Goal: Information Seeking & Learning: Learn about a topic

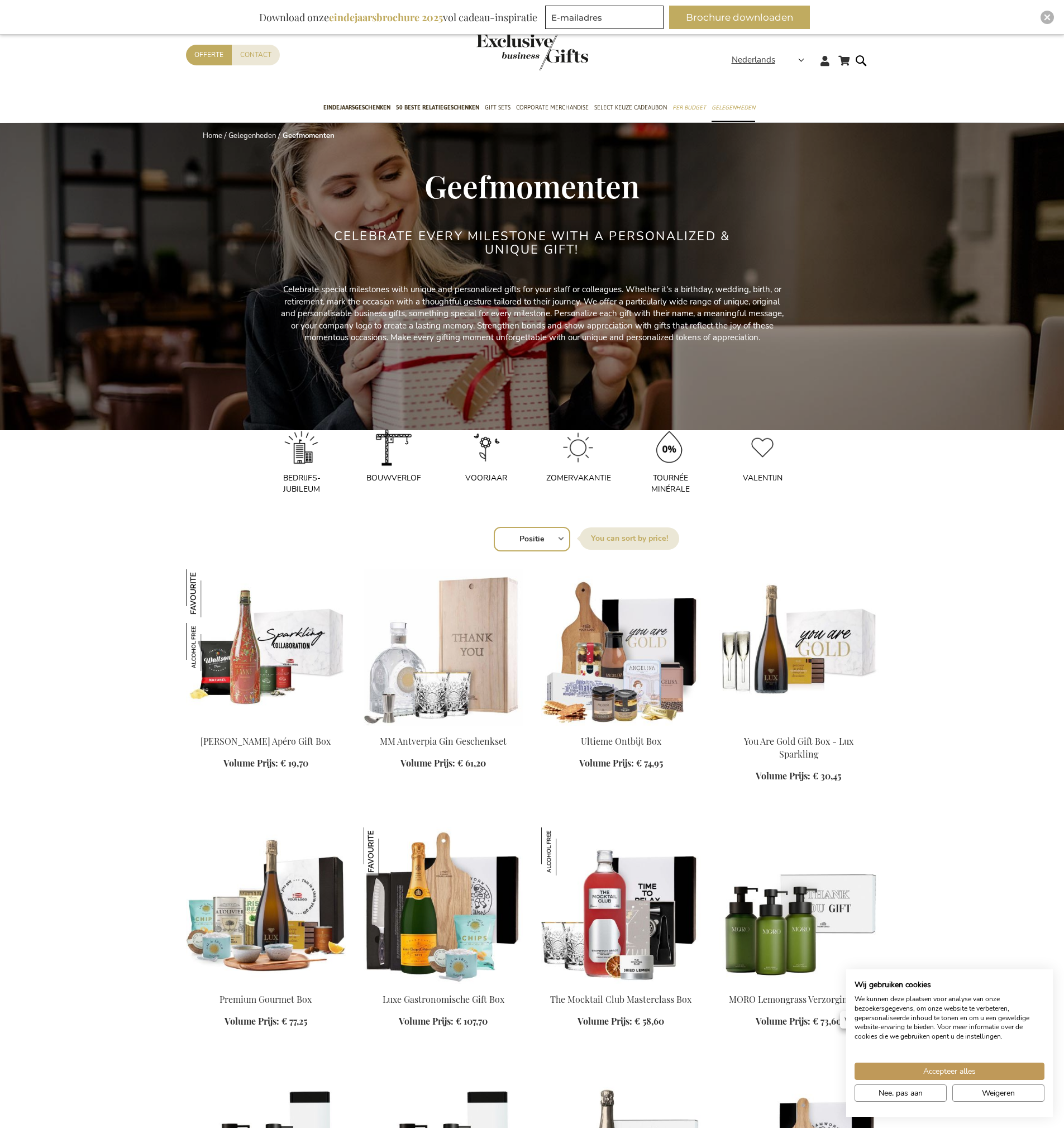
scroll to position [1470, 0]
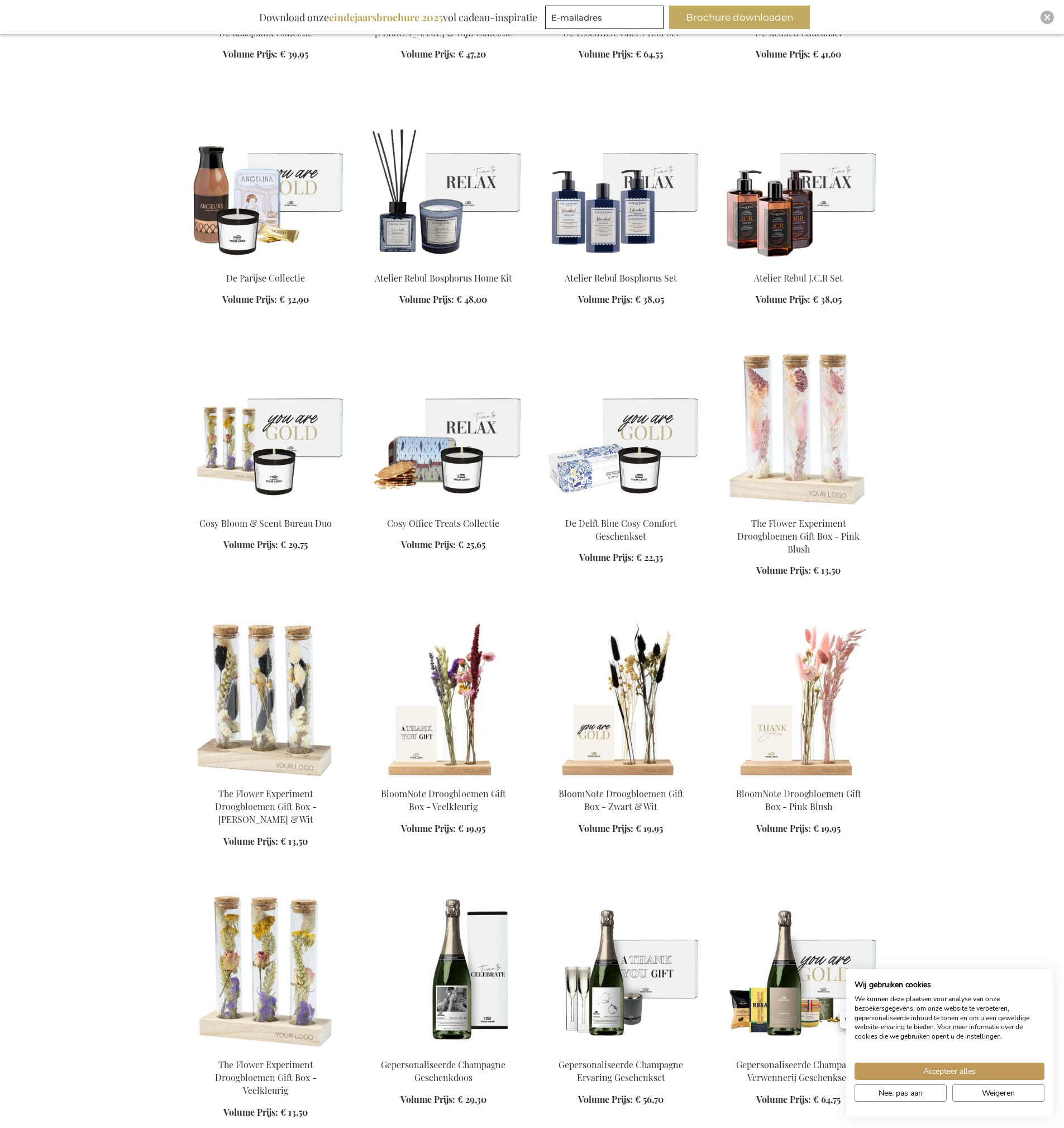
scroll to position [2231, 0]
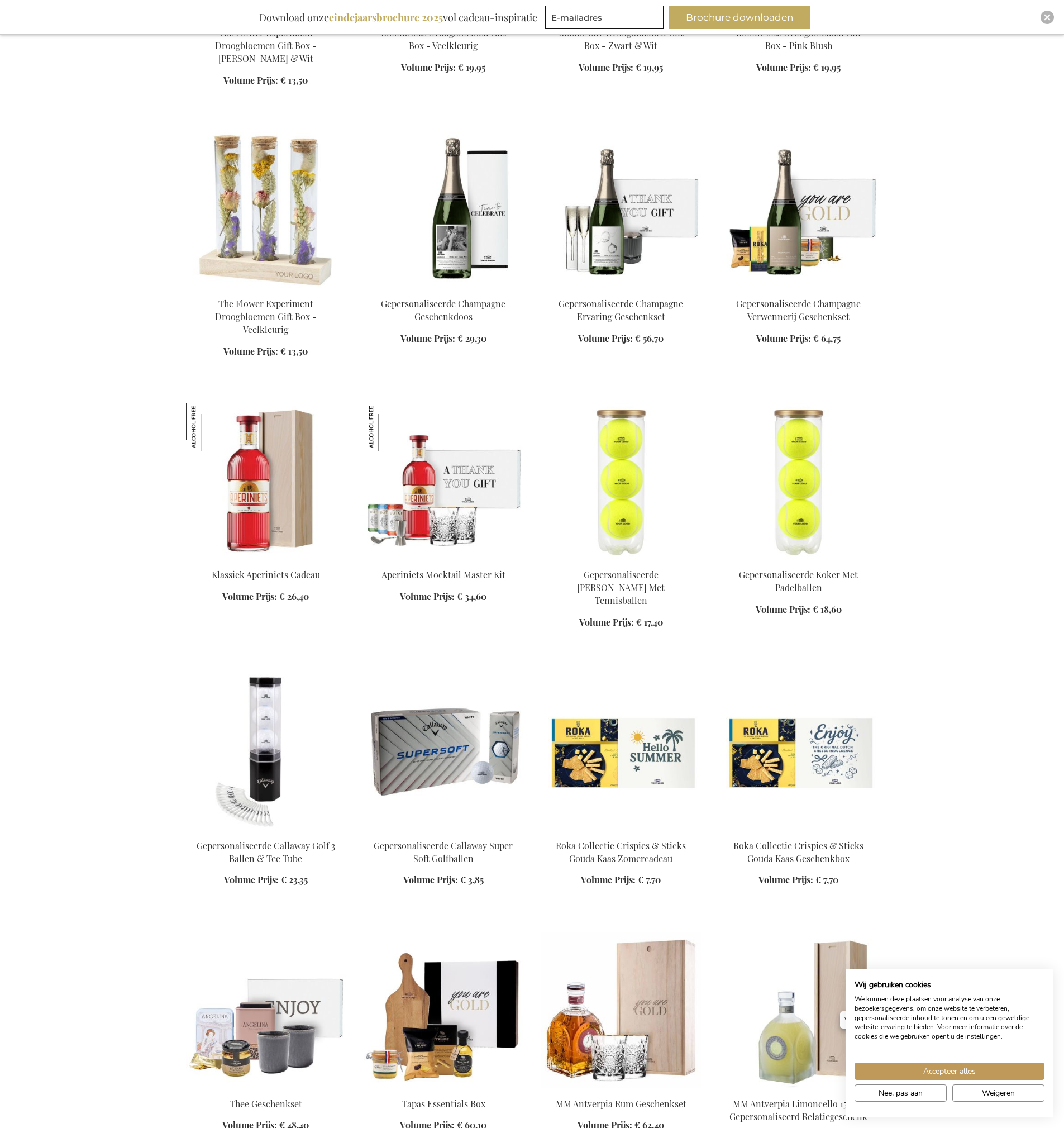
scroll to position [3493, 0]
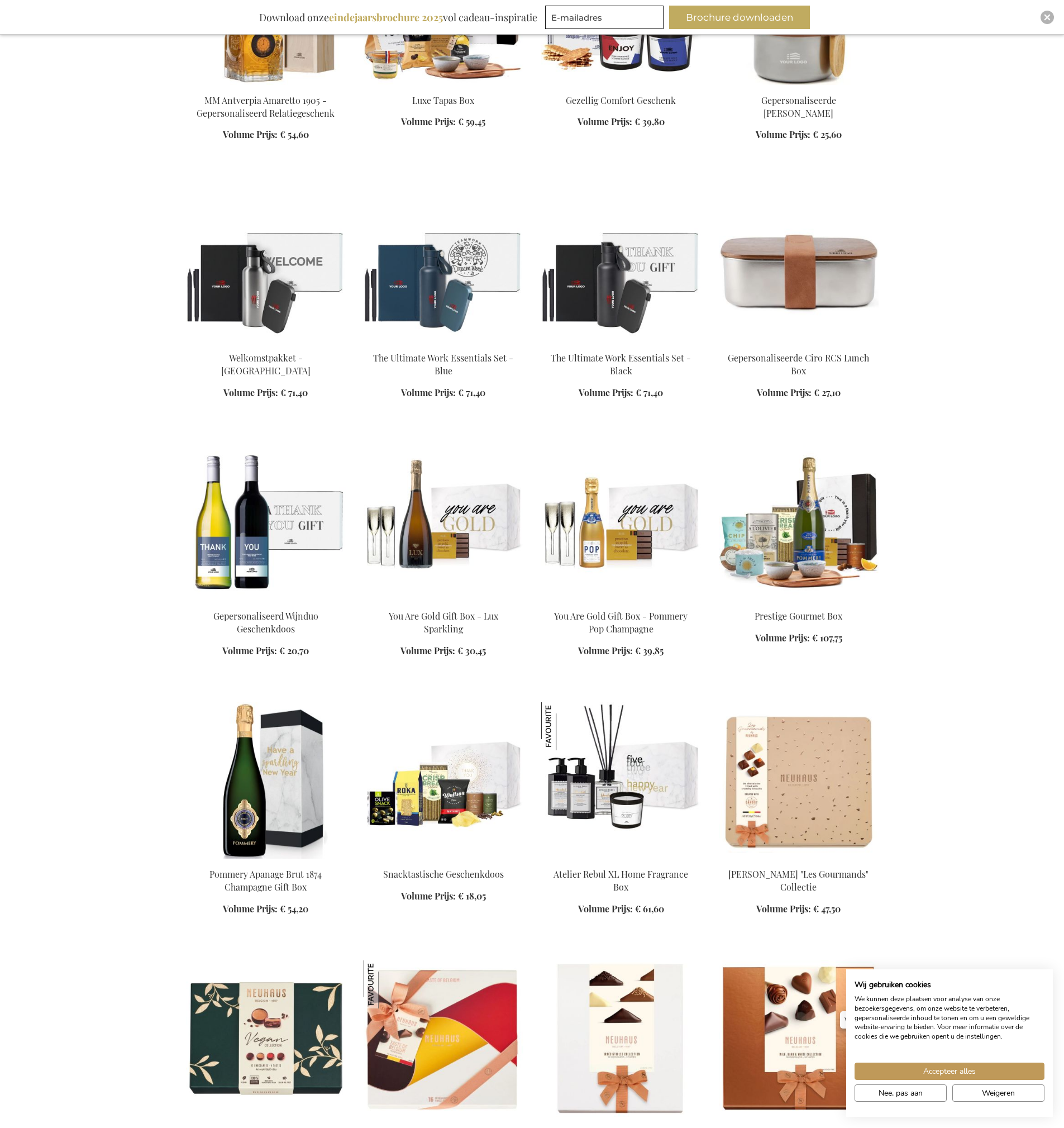
scroll to position [5449, 0]
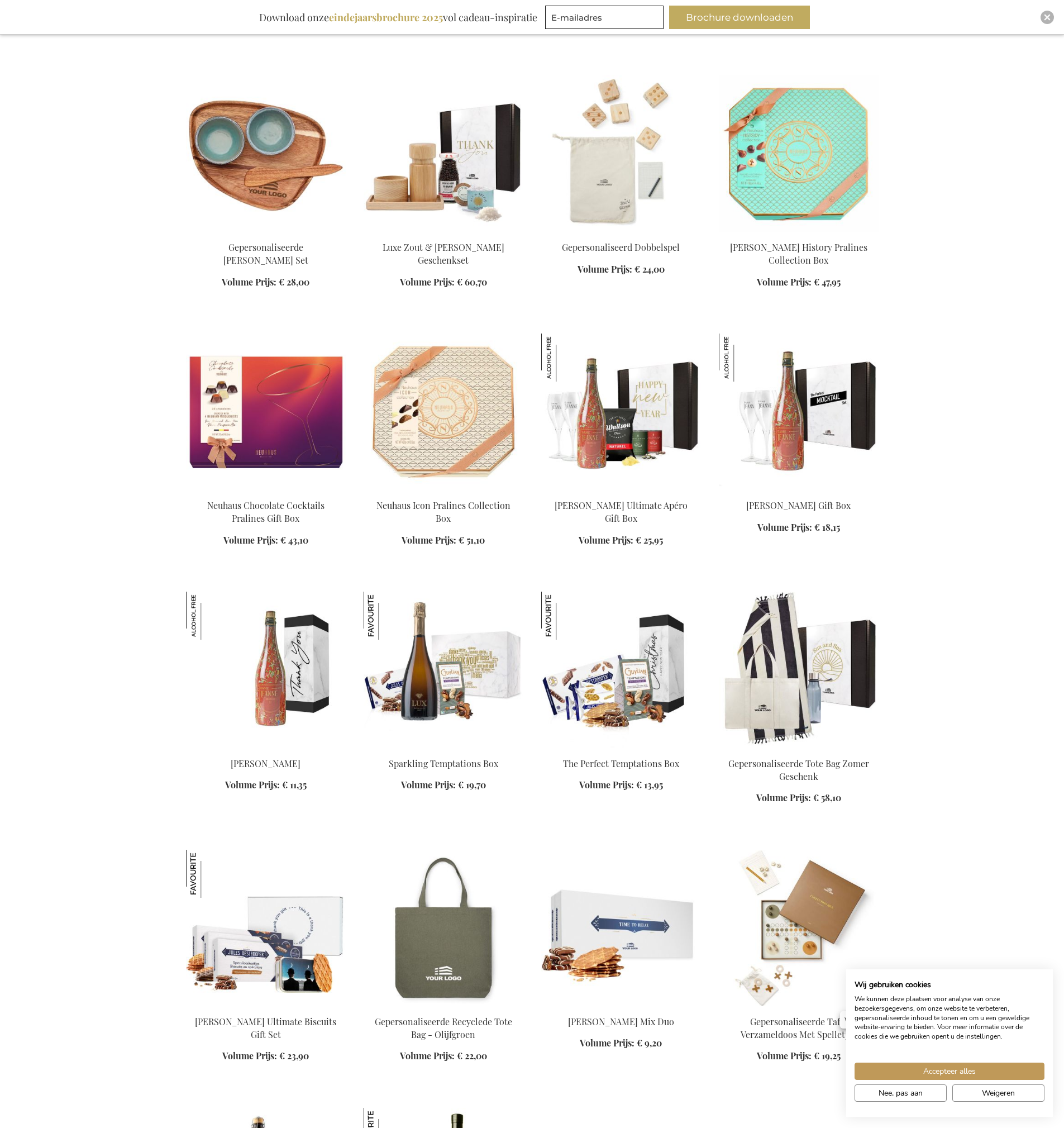
scroll to position [6116, 0]
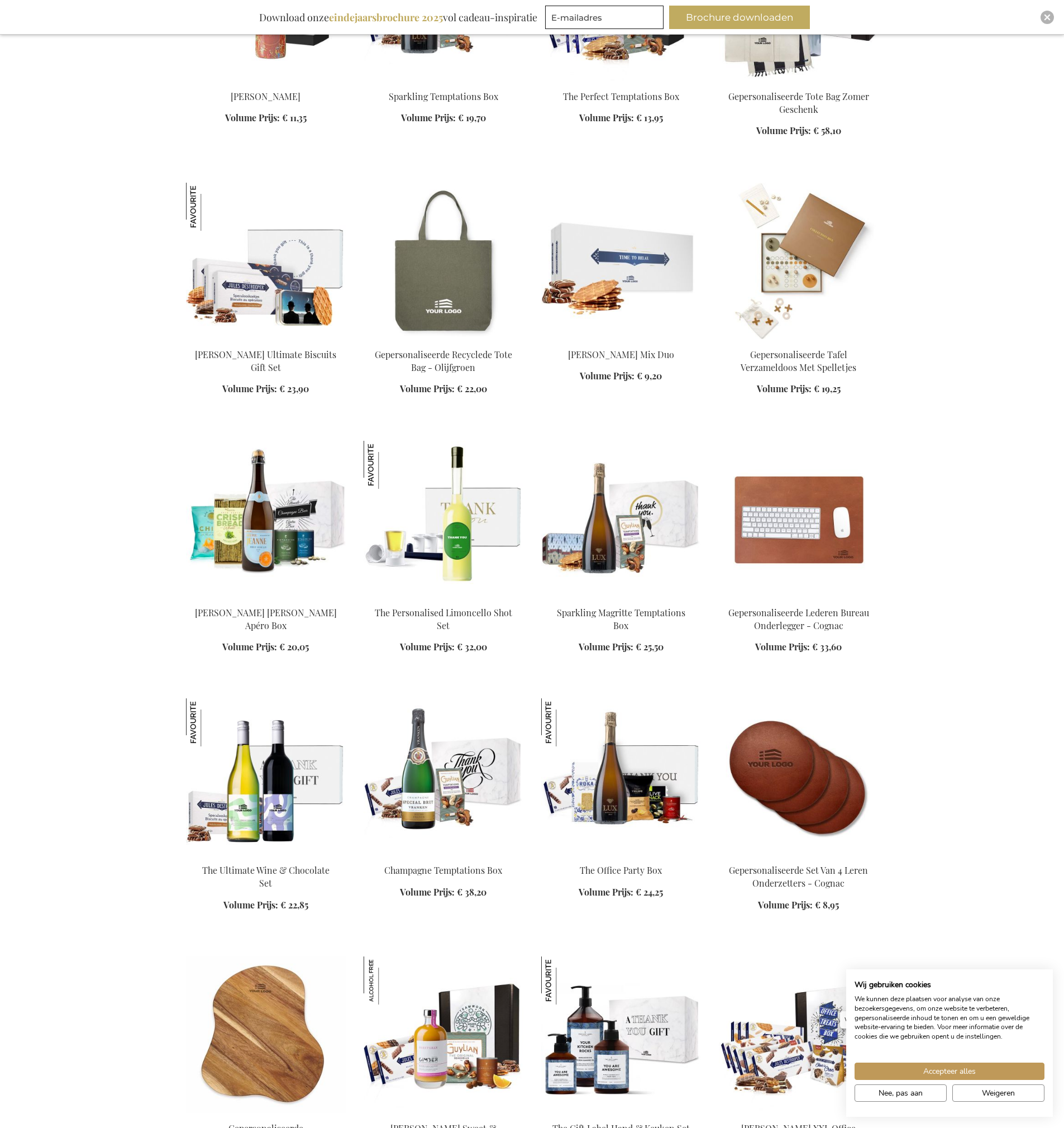
scroll to position [7257, 0]
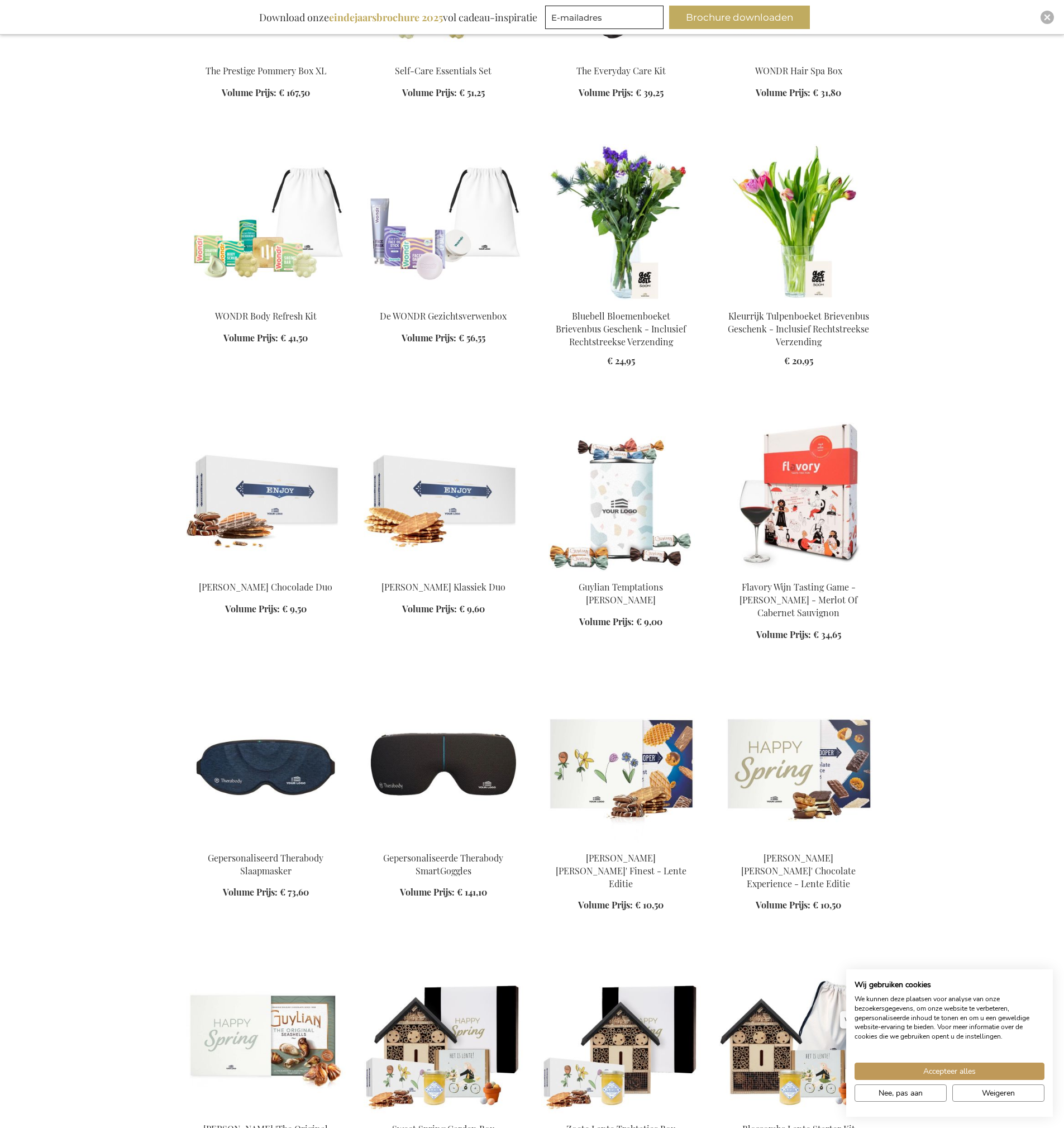
scroll to position [8724, 0]
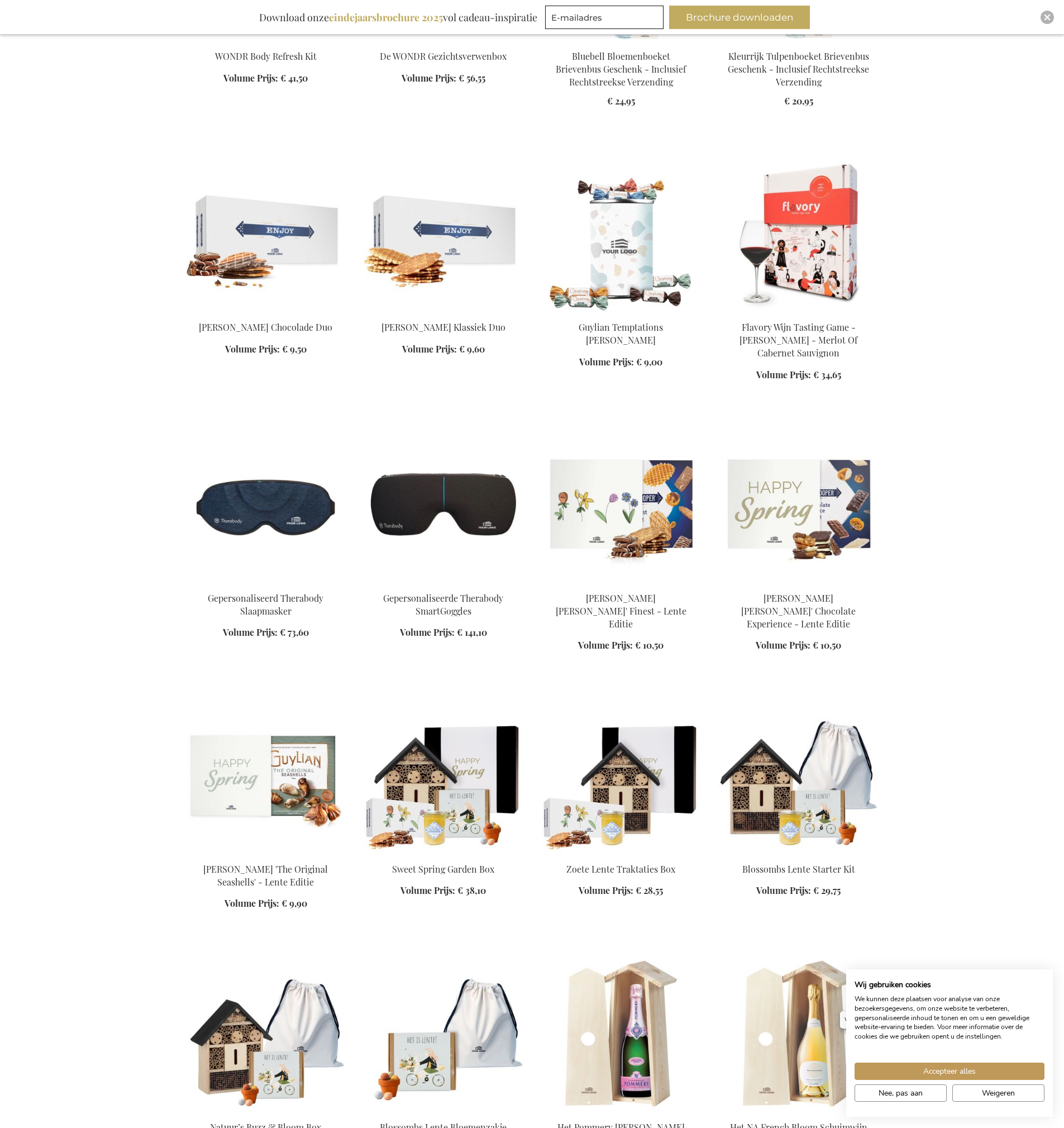
scroll to position [9915, 0]
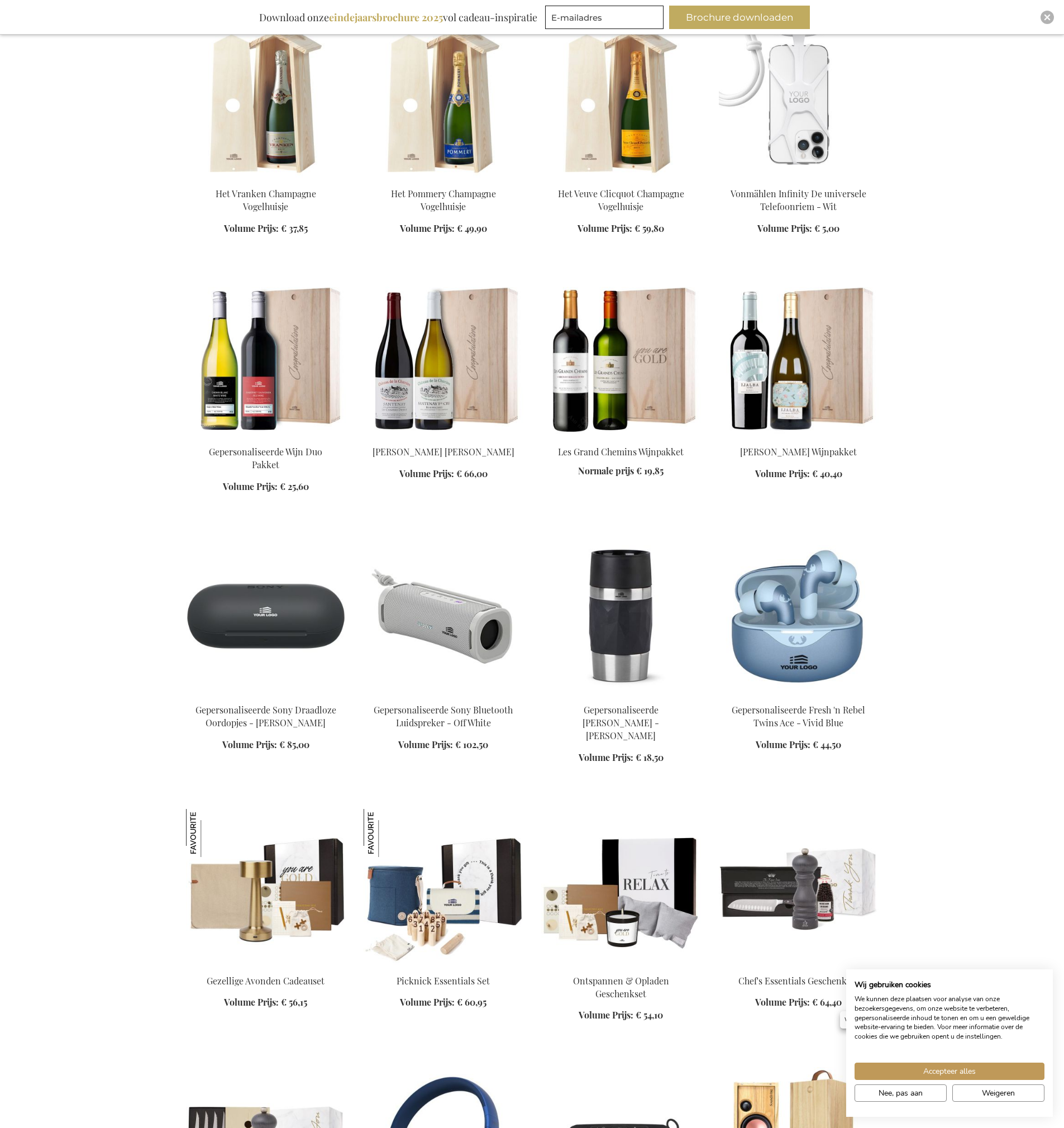
scroll to position [10881, 0]
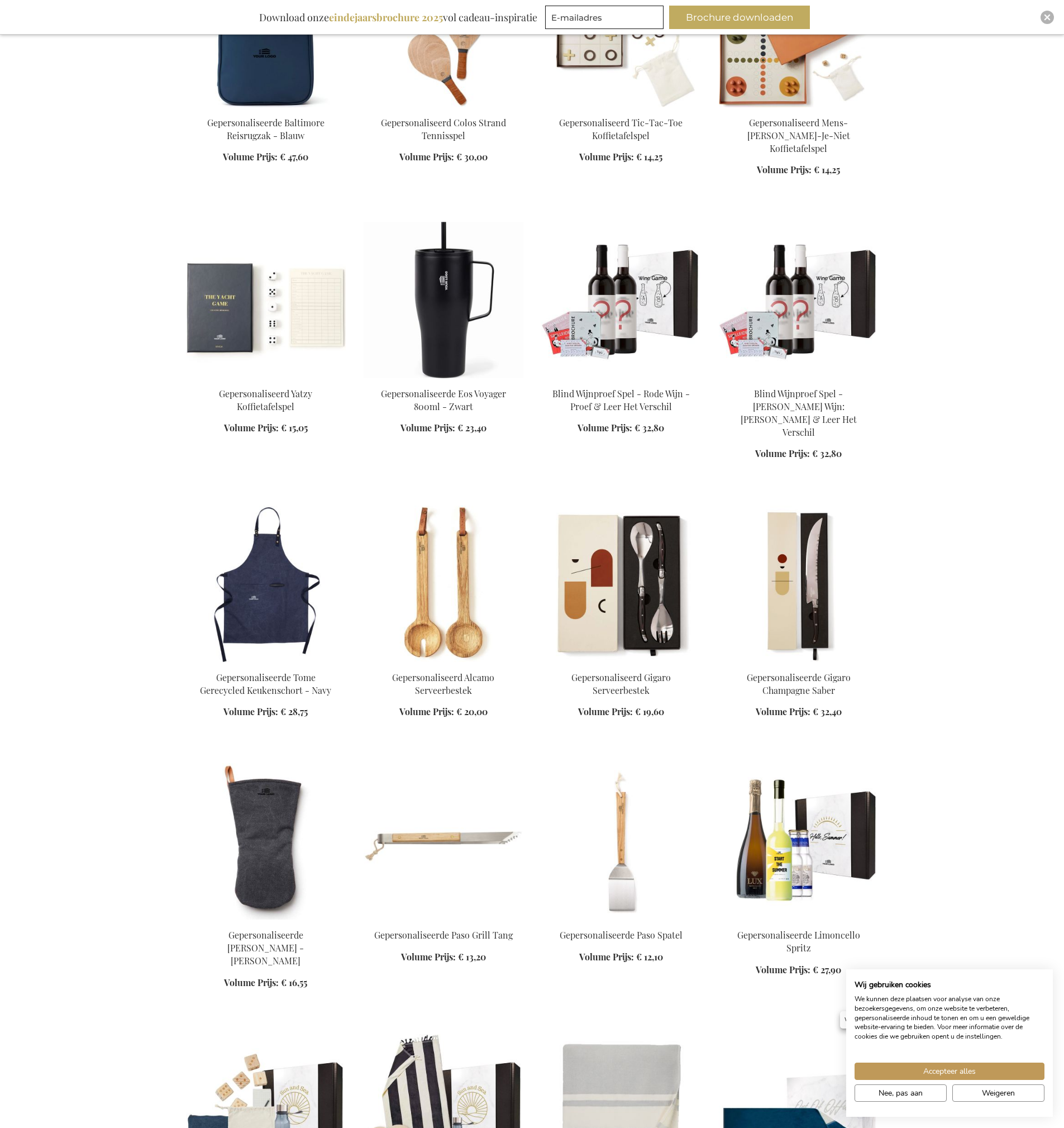
scroll to position [12646, 0]
